Goal: Navigation & Orientation: Find specific page/section

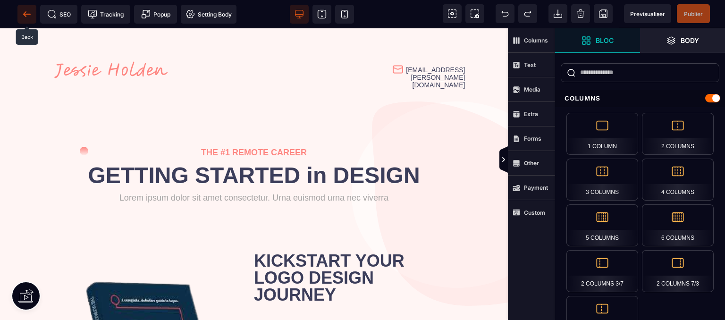
click at [26, 16] on icon at bounding box center [26, 13] width 9 height 9
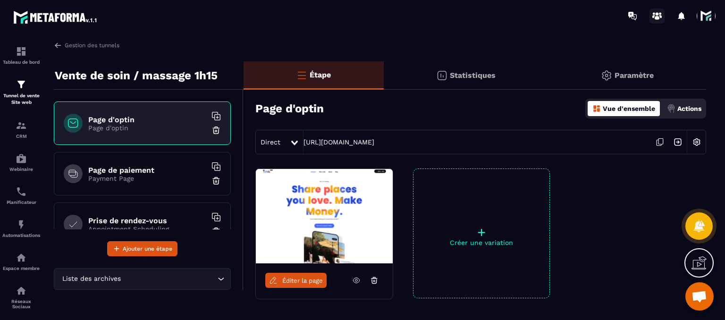
click at [659, 12] on icon at bounding box center [657, 15] width 15 height 15
click at [14, 123] on div "CRM" at bounding box center [21, 129] width 38 height 19
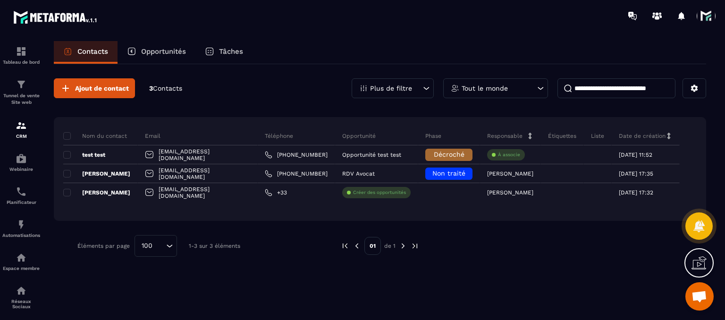
click at [144, 54] on p "Opportunités" at bounding box center [163, 51] width 45 height 8
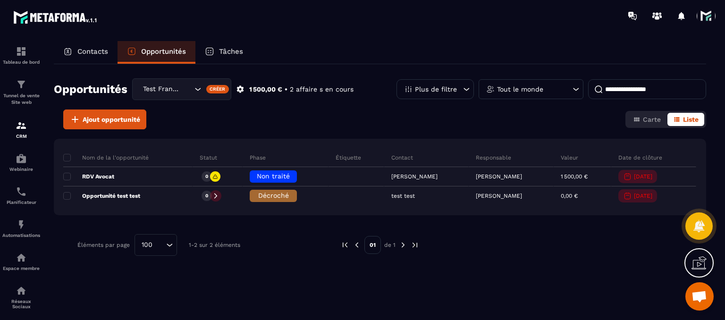
click at [228, 50] on p "Tâches" at bounding box center [231, 51] width 24 height 8
